Goal: Task Accomplishment & Management: Manage account settings

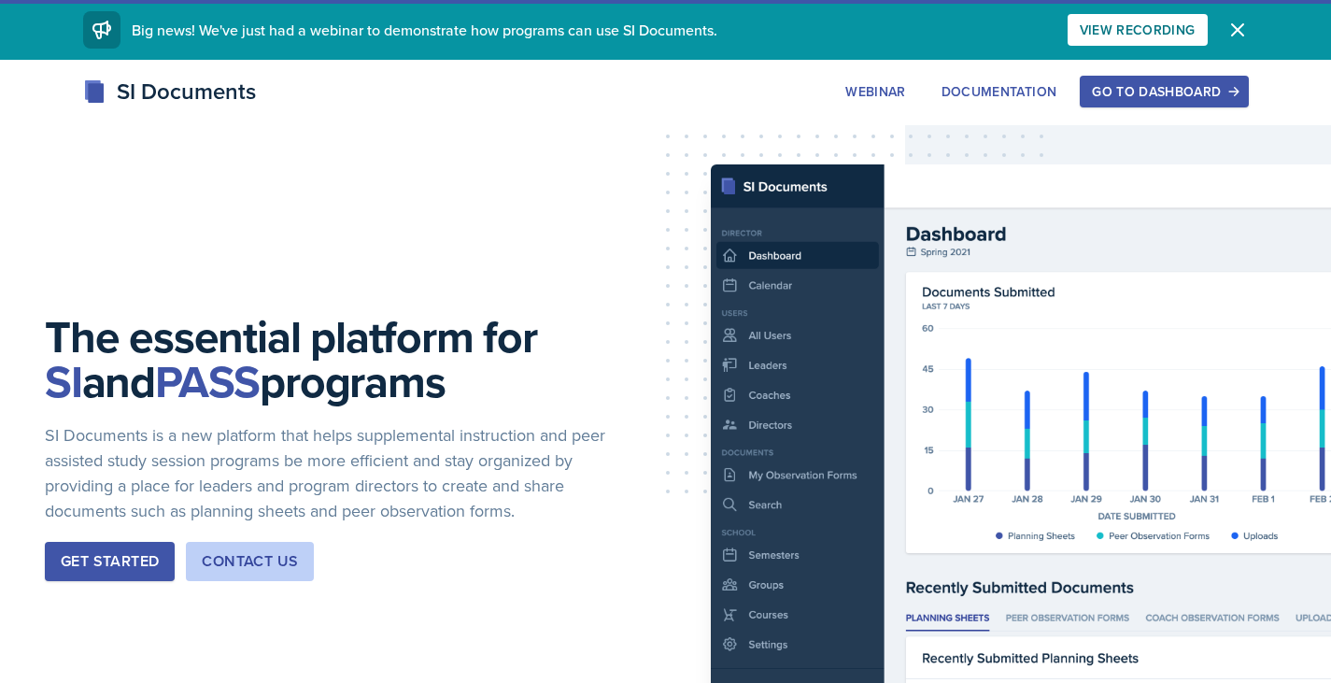
click at [1127, 94] on div "Go to Dashboard" at bounding box center [1164, 91] width 144 height 15
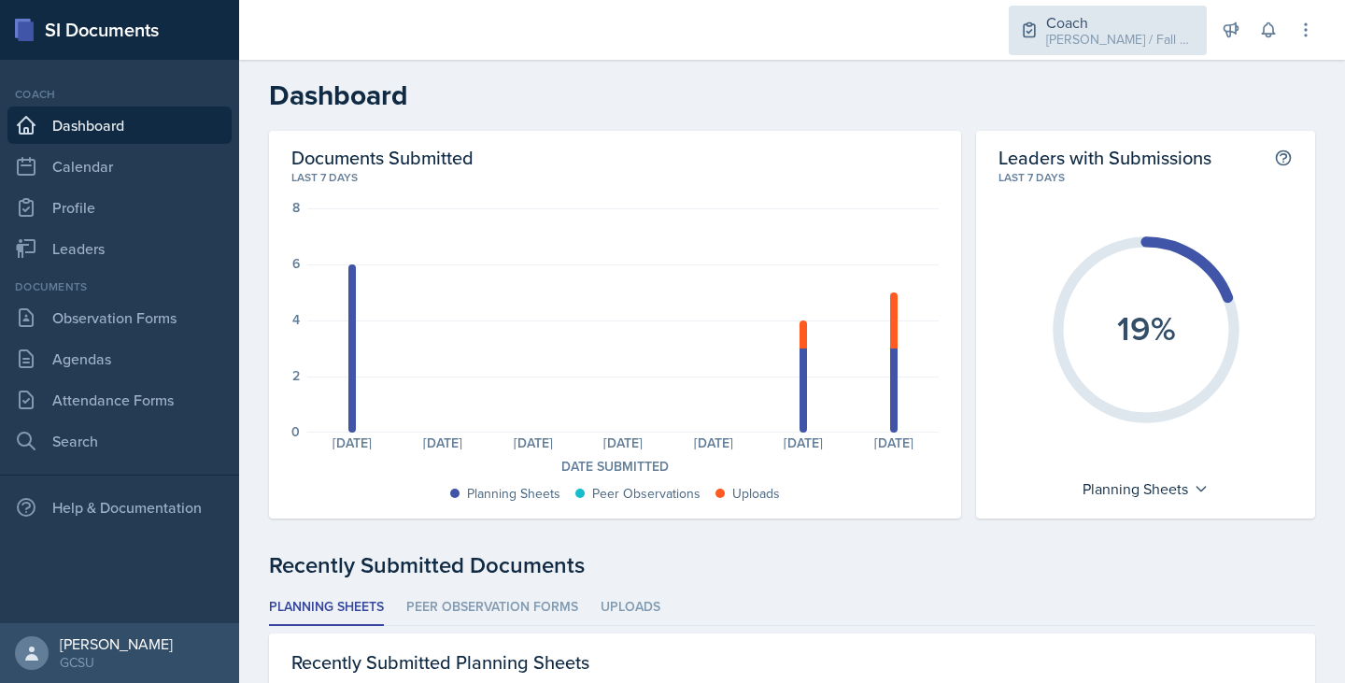
click at [1122, 39] on div "[PERSON_NAME] / Fall 2025" at bounding box center [1120, 40] width 149 height 20
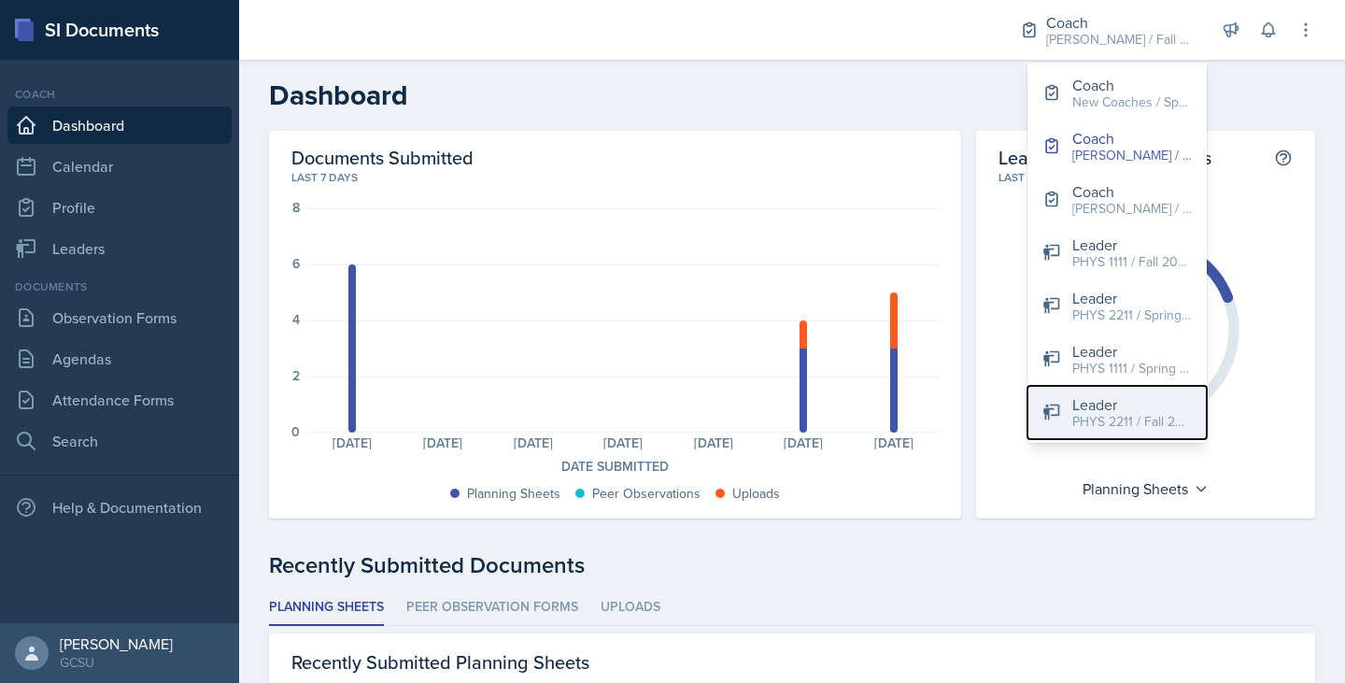
click at [1116, 414] on div "PHYS 2211 / Fall 2025" at bounding box center [1132, 422] width 120 height 20
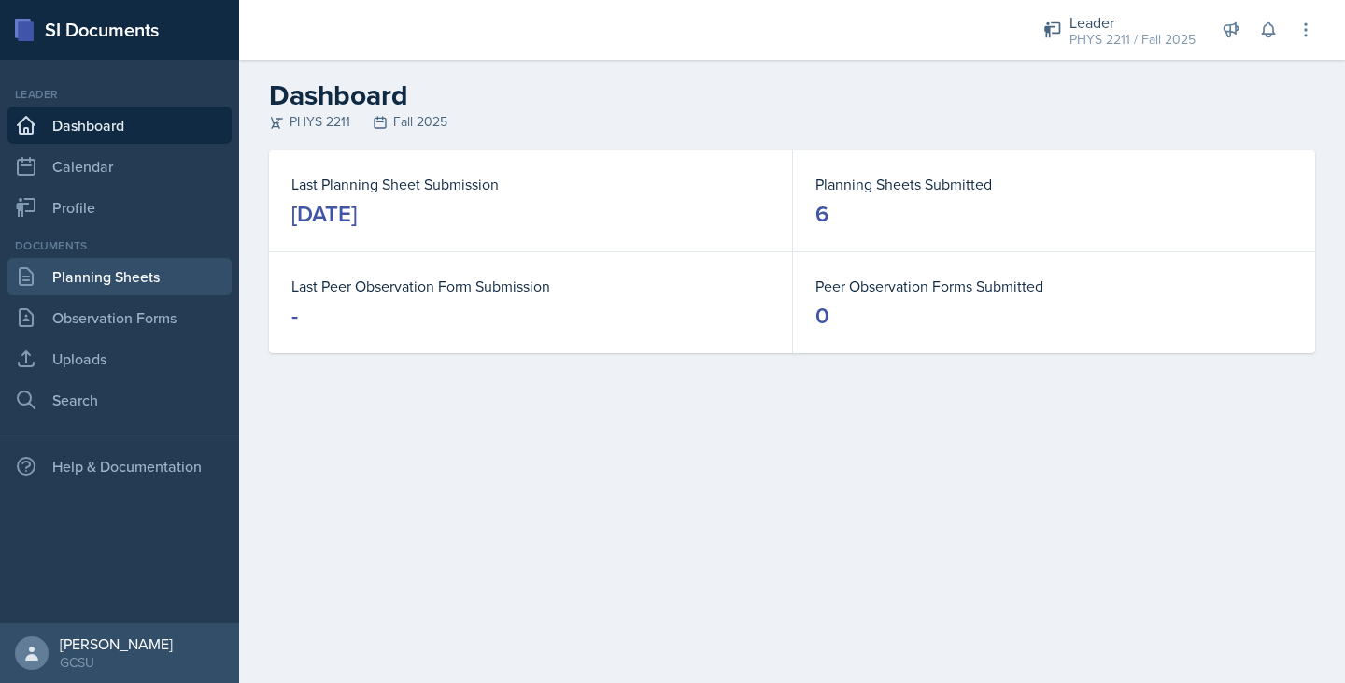
click at [100, 275] on link "Planning Sheets" at bounding box center [119, 276] width 224 height 37
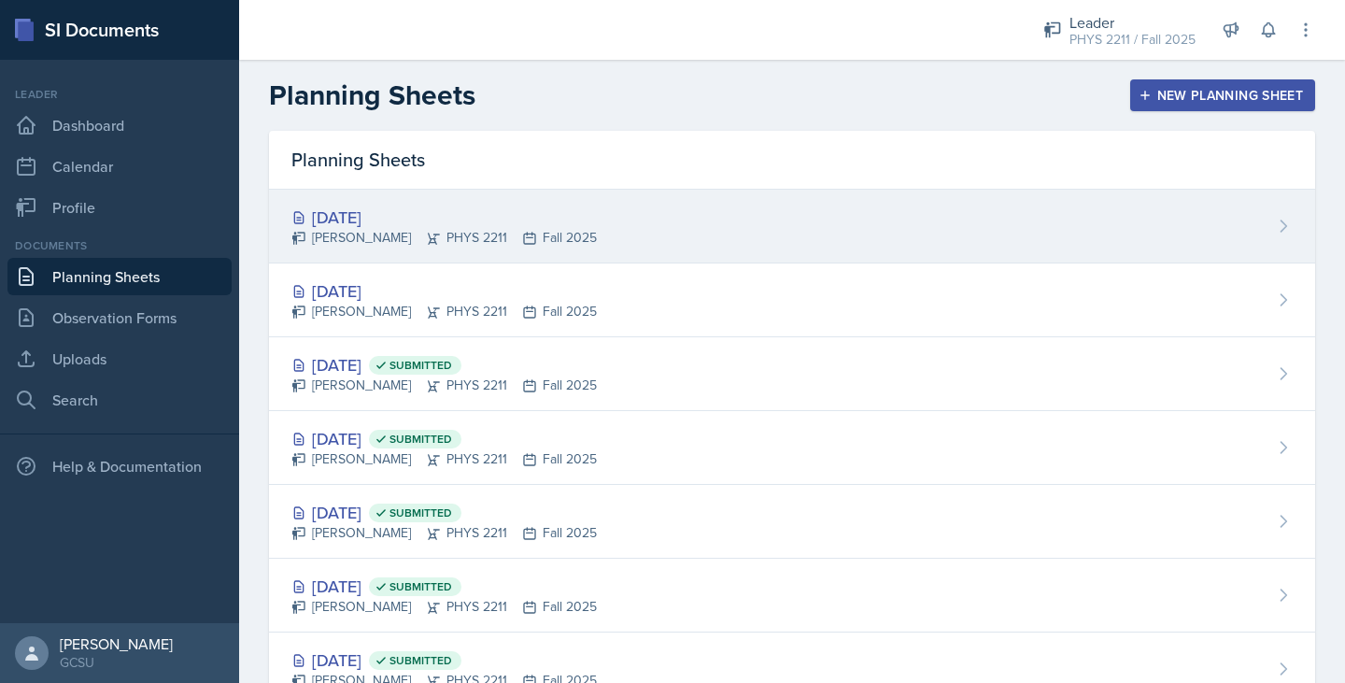
click at [1124, 213] on div "[DATE] [PERSON_NAME] PHYS 2211 Fall 2025" at bounding box center [792, 227] width 1046 height 74
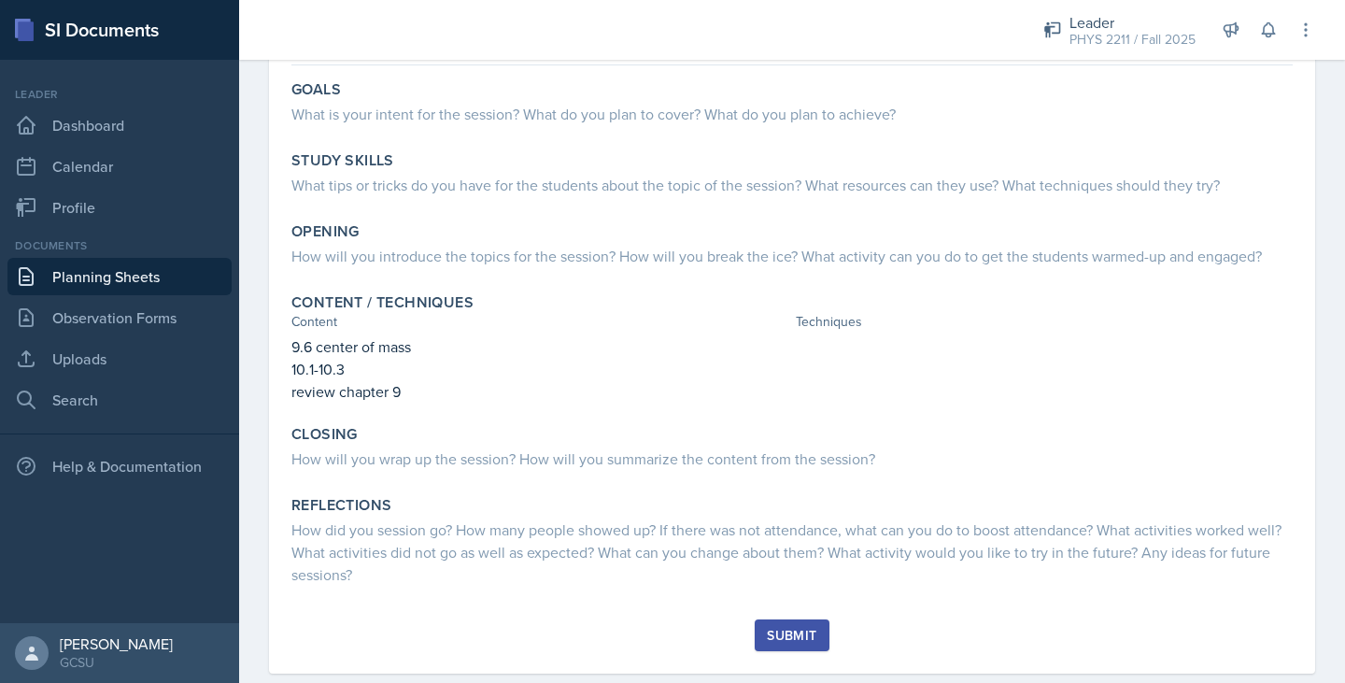
scroll to position [164, 0]
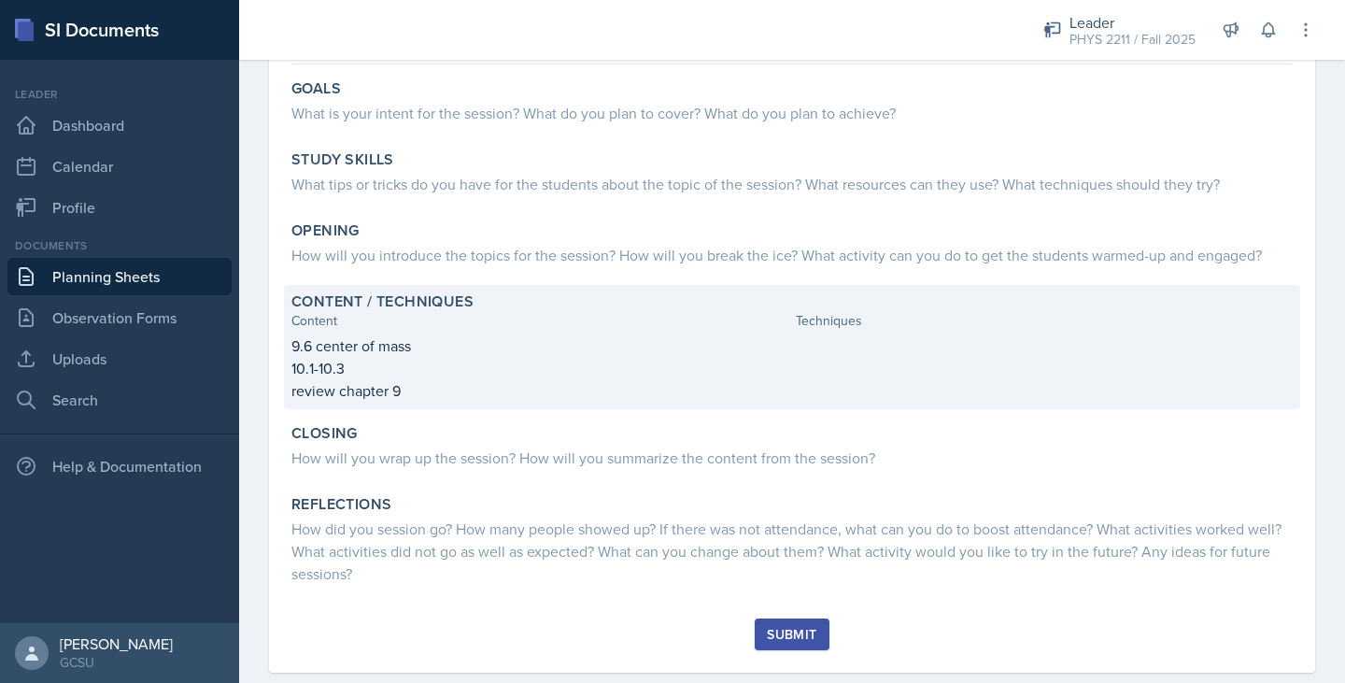
click at [445, 355] on p "9.6 center of mass" at bounding box center [539, 345] width 497 height 22
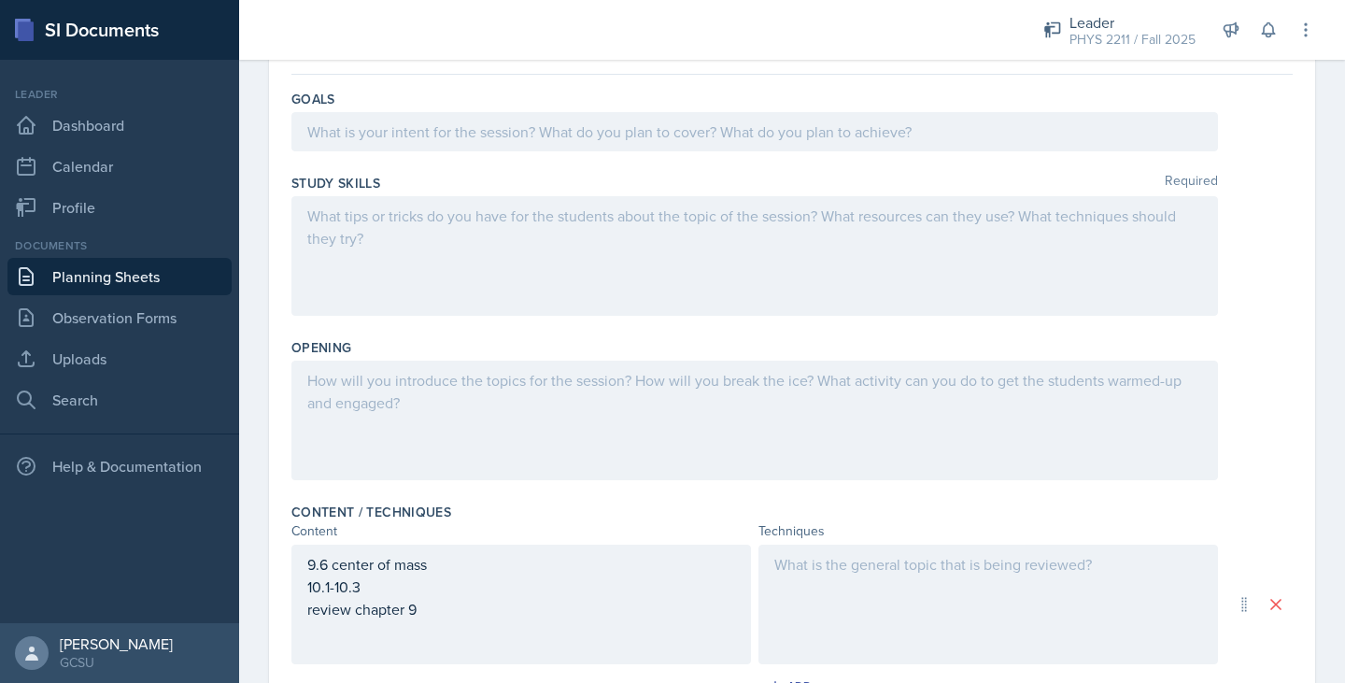
click at [460, 562] on div "9.6 center of mass 10.1-10.3 review chapter 9" at bounding box center [521, 605] width 460 height 120
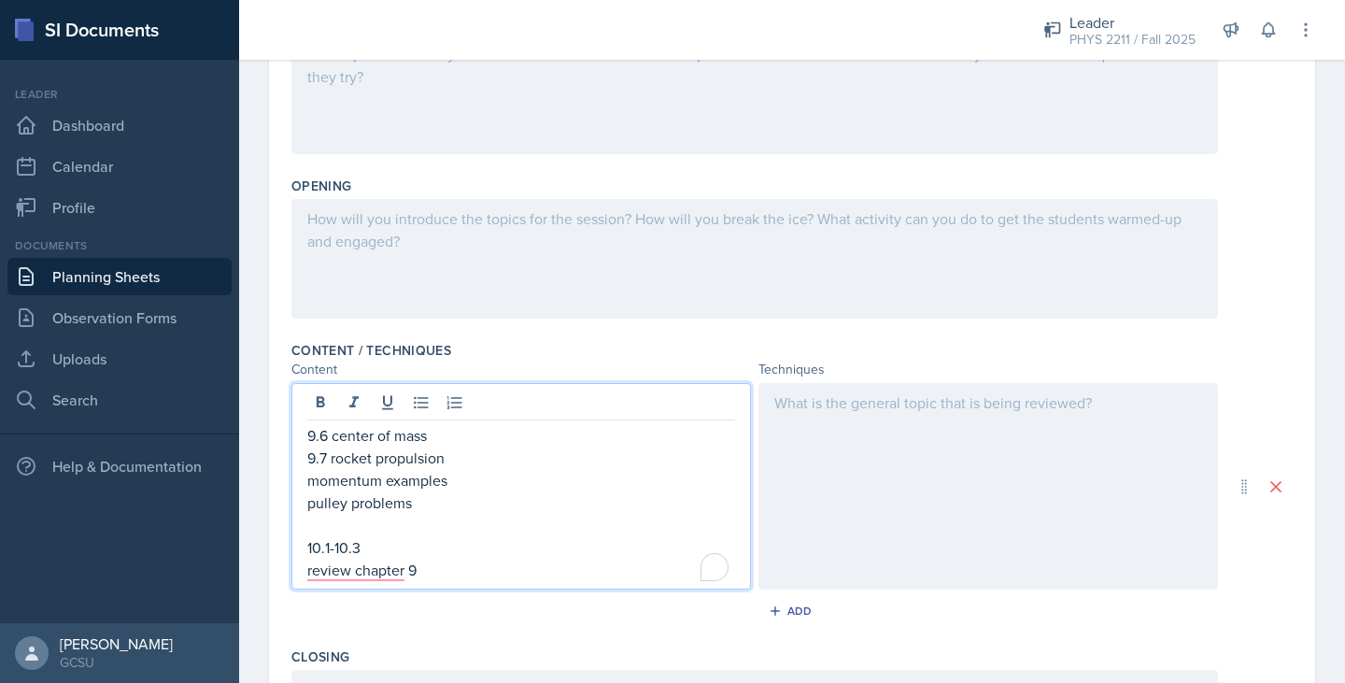
scroll to position [353, 0]
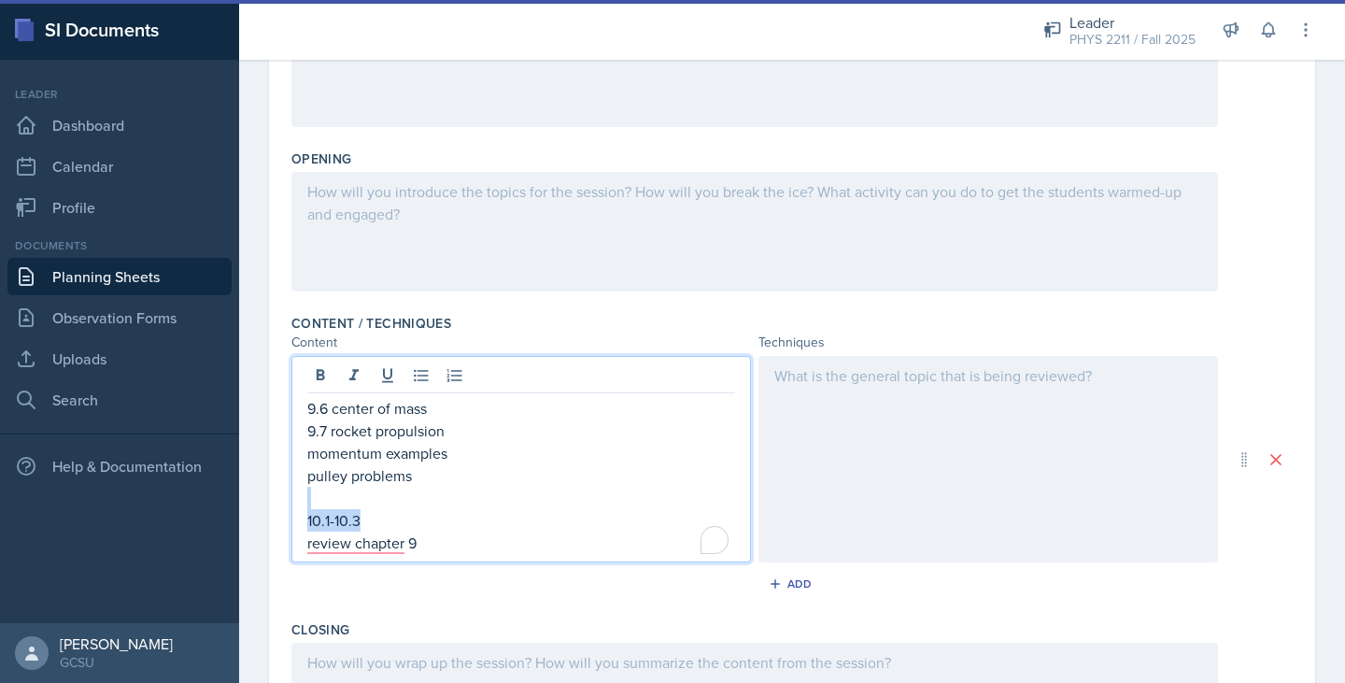
drag, startPoint x: 373, startPoint y: 516, endPoint x: 278, endPoint y: 499, distance: 95.8
click at [278, 499] on div "Date [DATE] [DATE] 28 29 30 1 2 3 4 5 6 7 8 9 10 11 12 13 14 15 16 17 18 19 20 …" at bounding box center [792, 375] width 1046 height 1163
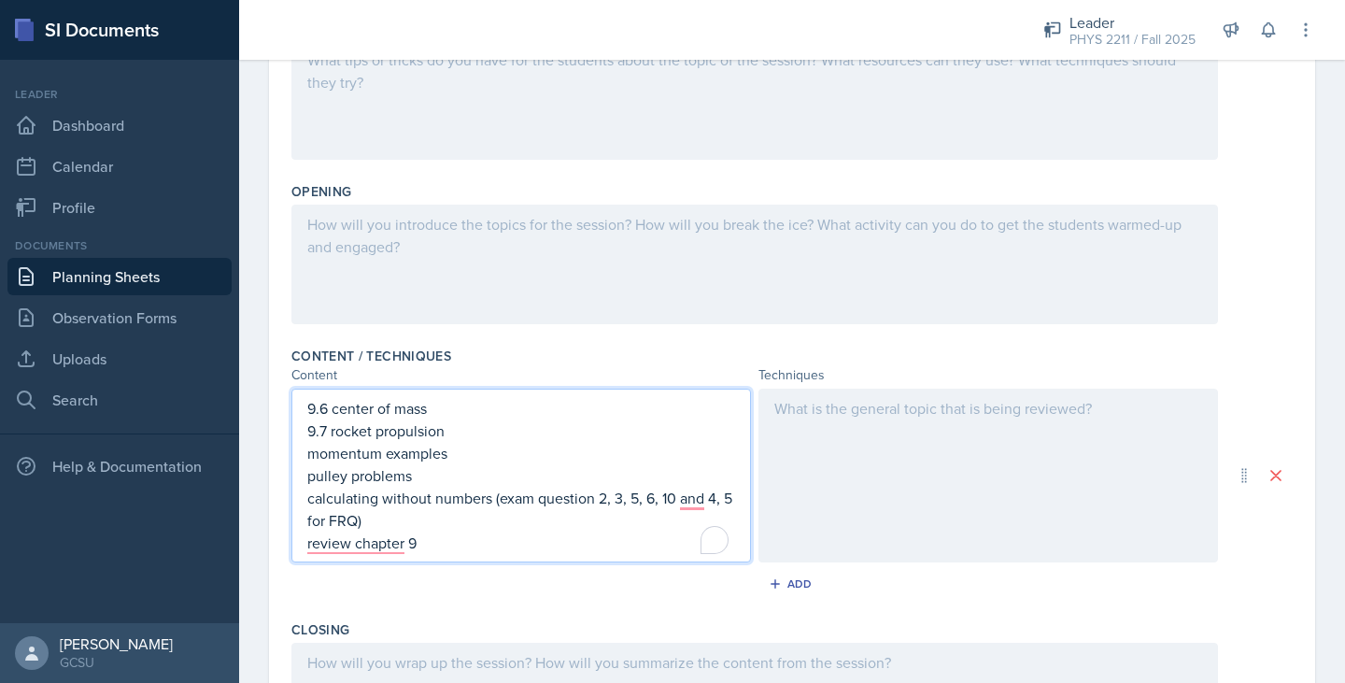
click at [500, 435] on p "9.7 rocket propulsion" at bounding box center [521, 430] width 428 height 22
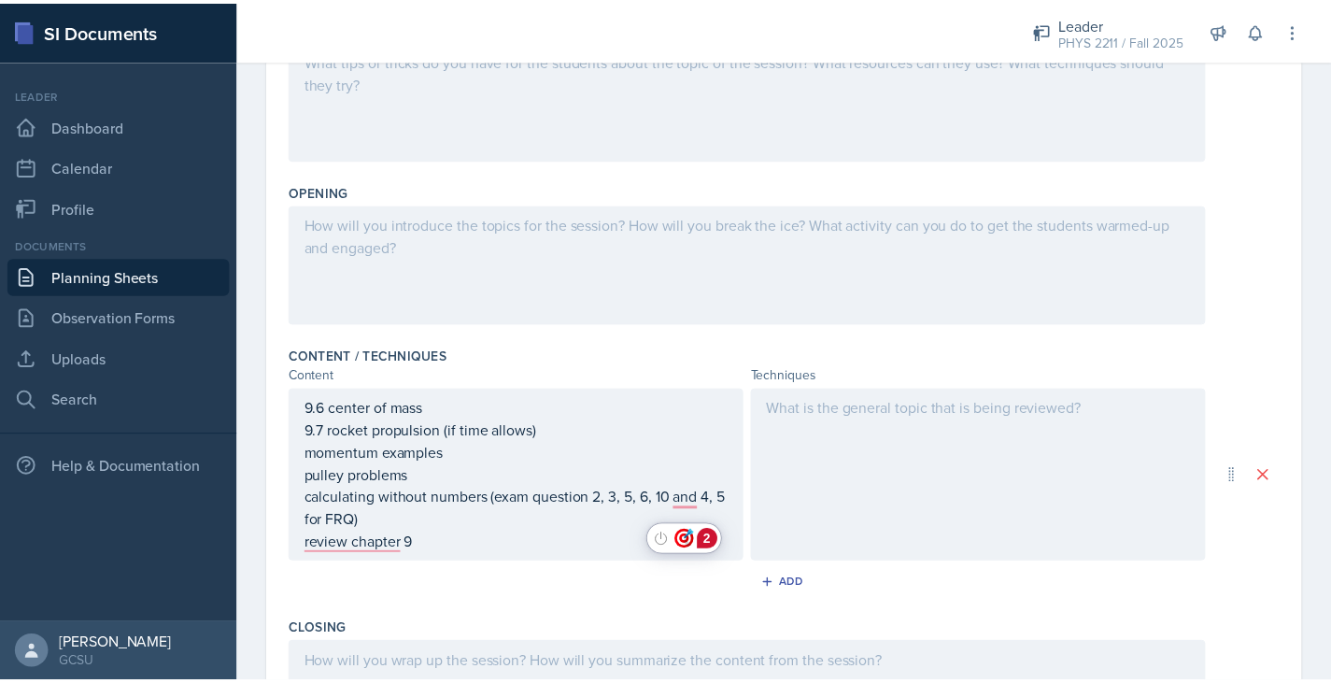
scroll to position [0, 0]
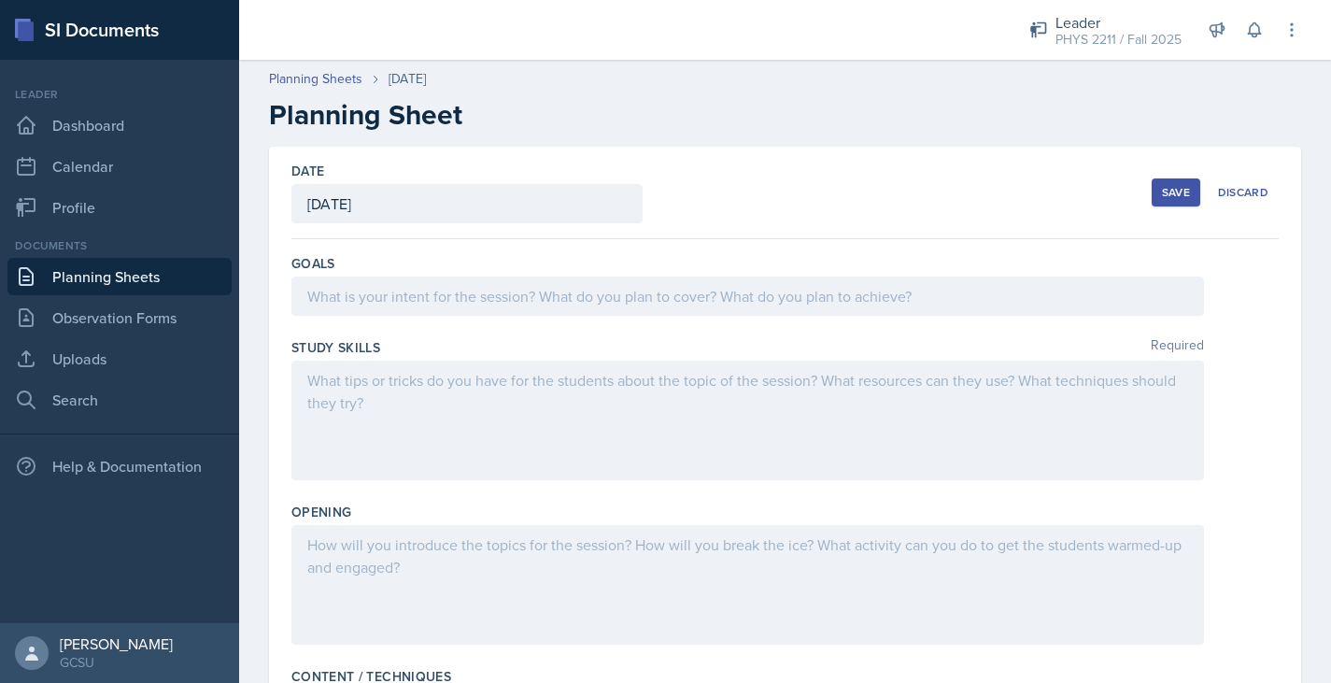
click at [1152, 204] on button "Save" at bounding box center [1176, 192] width 49 height 28
